Goal: Information Seeking & Learning: Learn about a topic

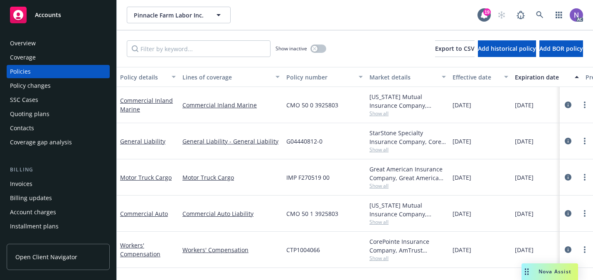
click at [54, 118] on div "Quoting plans" at bounding box center [58, 113] width 96 height 13
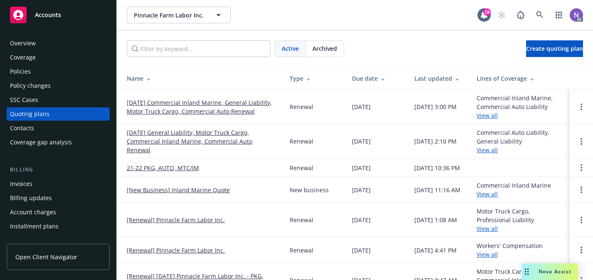
click at [232, 103] on link "[DATE] Commercial Inland Marine, General Liability, Motor Truck Cargo, Commerci…" at bounding box center [202, 106] width 150 height 17
